Goal: Task Accomplishment & Management: Manage account settings

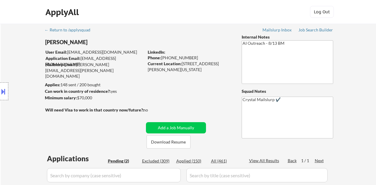
select select ""pending""
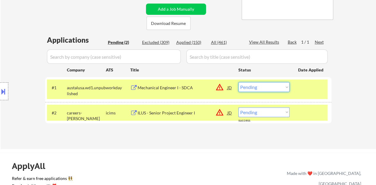
scroll to position [119, 0]
click at [238, 82] on select "Choose an option... Pending Applied Excluded (Questions) Excluded (Expired) Exc…" at bounding box center [263, 87] width 51 height 10
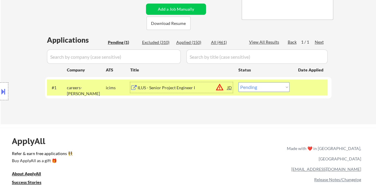
click at [151, 90] on div "ILUS - Senior Project Engineer I" at bounding box center [182, 88] width 90 height 6
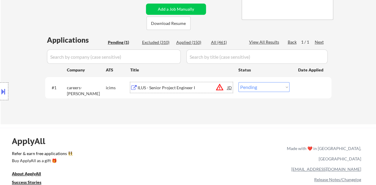
click at [0, 94] on button at bounding box center [3, 92] width 7 height 10
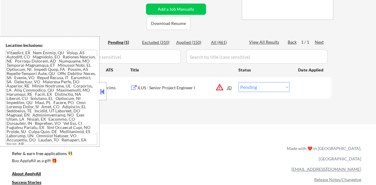
scroll to position [227, 0]
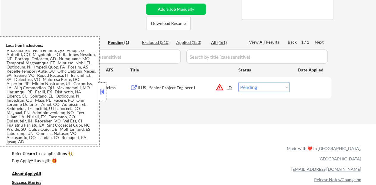
click at [229, 87] on div "JD" at bounding box center [230, 87] width 6 height 11
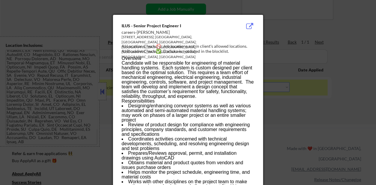
click at [305, 114] on div at bounding box center [188, 92] width 376 height 185
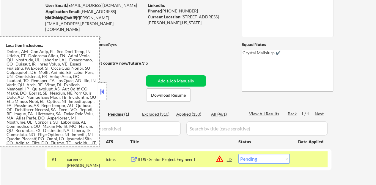
scroll to position [59, 0]
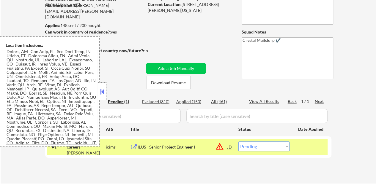
click at [103, 95] on button at bounding box center [102, 91] width 7 height 9
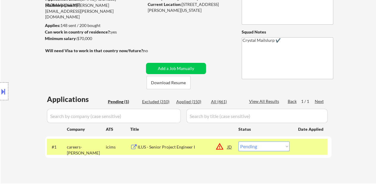
click at [274, 148] on select "Choose an option... Pending Applied Excluded (Questions) Excluded (Expired) Exc…" at bounding box center [263, 147] width 51 height 10
select select ""excluded__bad_match_""
click at [238, 142] on select "Choose an option... Pending Applied Excluded (Questions) Excluded (Expired) Exc…" at bounding box center [263, 147] width 51 height 10
click at [208, 56] on div "← Return to /applysquad Mailslurp Inbox Job Search Builder [PERSON_NAME] User E…" at bounding box center [188, 71] width 296 height 215
